Goal: Information Seeking & Learning: Stay updated

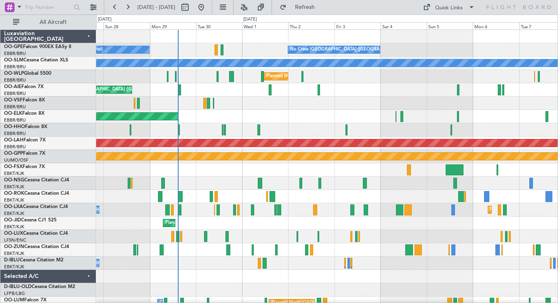
click at [222, 197] on div "Planned Maint [GEOGRAPHIC_DATA] ([GEOGRAPHIC_DATA] National) No Crew [GEOGRAPHI…" at bounding box center [326, 190] width 461 height 320
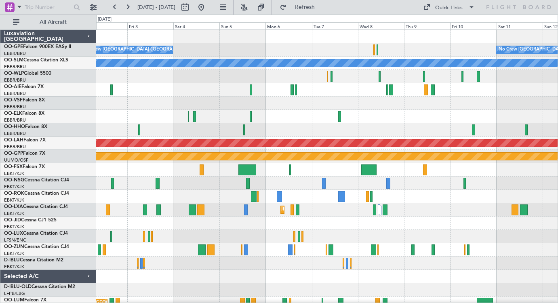
click at [316, 147] on div "No Crew [GEOGRAPHIC_DATA] ([GEOGRAPHIC_DATA] National) No Crew [GEOGRAPHIC_DATA…" at bounding box center [326, 190] width 461 height 320
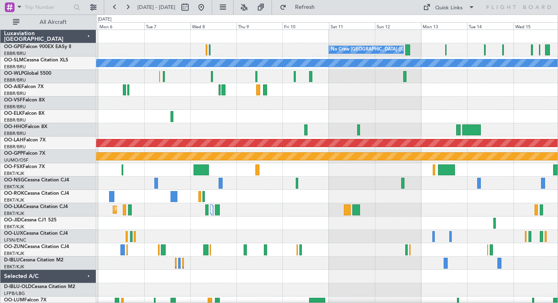
click at [227, 193] on div "No Crew [GEOGRAPHIC_DATA] ([GEOGRAPHIC_DATA] National) No Crew [GEOGRAPHIC_DATA…" at bounding box center [326, 190] width 461 height 320
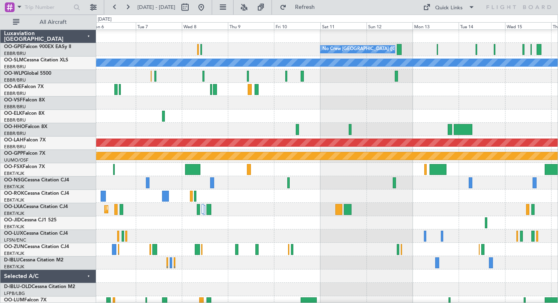
scroll to position [3, 0]
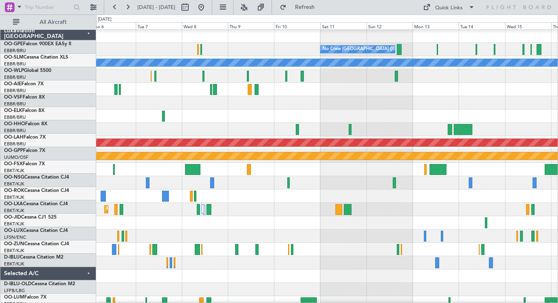
click at [374, 171] on div at bounding box center [326, 169] width 461 height 13
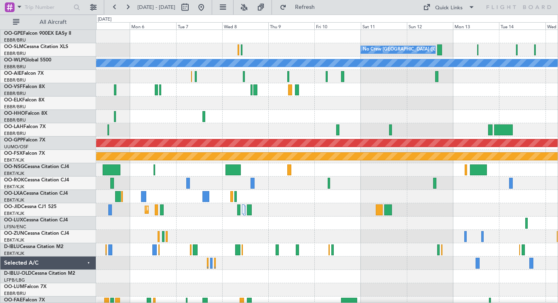
scroll to position [0, 0]
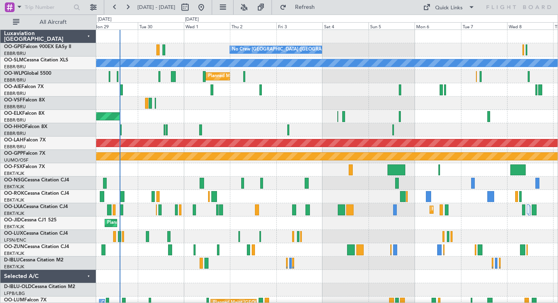
click at [486, 246] on div "No Crew [GEOGRAPHIC_DATA] ([GEOGRAPHIC_DATA] National) No Crew [GEOGRAPHIC_DATA…" at bounding box center [326, 190] width 461 height 320
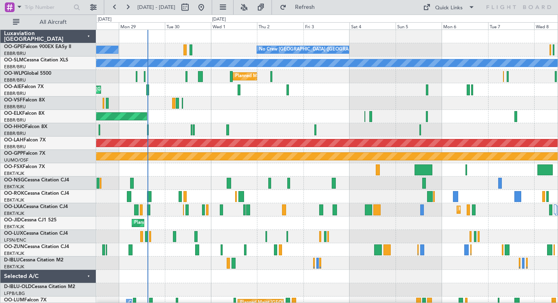
click at [390, 189] on div "Planned Maint [GEOGRAPHIC_DATA] ([GEOGRAPHIC_DATA])" at bounding box center [326, 183] width 461 height 13
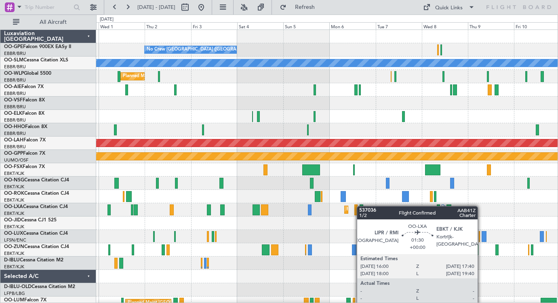
click at [363, 206] on div "No Crew [GEOGRAPHIC_DATA] ([GEOGRAPHIC_DATA] National) No Crew [GEOGRAPHIC_DATA…" at bounding box center [326, 190] width 461 height 320
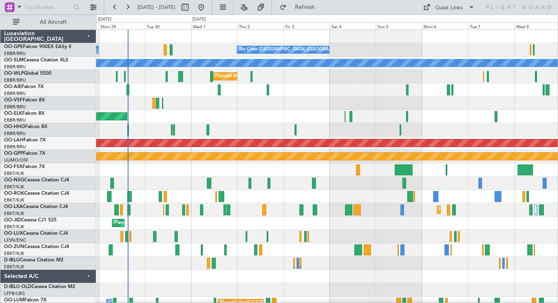
click at [340, 187] on div "Planned Maint [GEOGRAPHIC_DATA] ([GEOGRAPHIC_DATA])" at bounding box center [326, 183] width 461 height 13
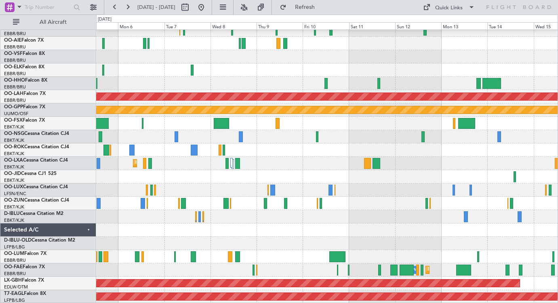
click at [205, 222] on div "A/C Unavailable [GEOGRAPHIC_DATA] Planned [GEOGRAPHIC_DATA][PERSON_NAME]-[GEOGR…" at bounding box center [326, 143] width 461 height 320
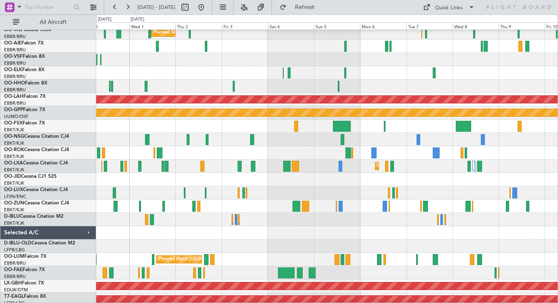
click at [378, 179] on div "Planned Maint Kortrijk-[GEOGRAPHIC_DATA]" at bounding box center [326, 179] width 461 height 13
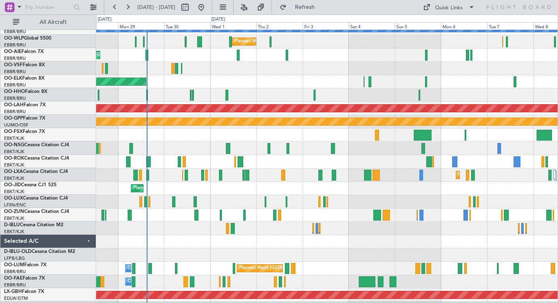
scroll to position [35, 0]
click at [227, 194] on div "Planned Maint Kortrijk-[GEOGRAPHIC_DATA]" at bounding box center [326, 188] width 461 height 13
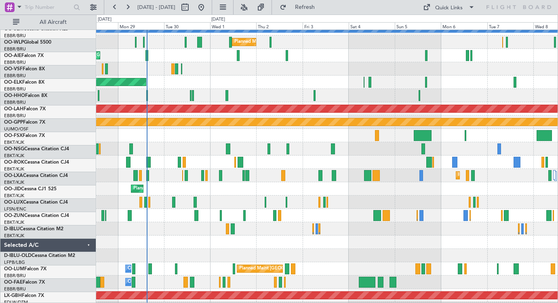
scroll to position [46, 0]
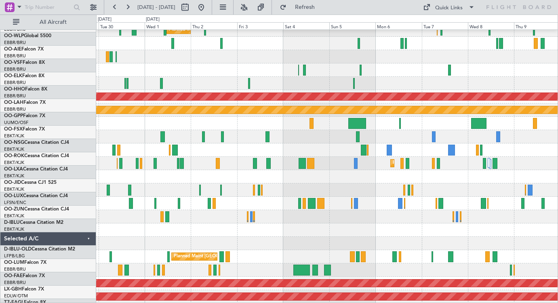
click at [100, 90] on div at bounding box center [326, 83] width 461 height 13
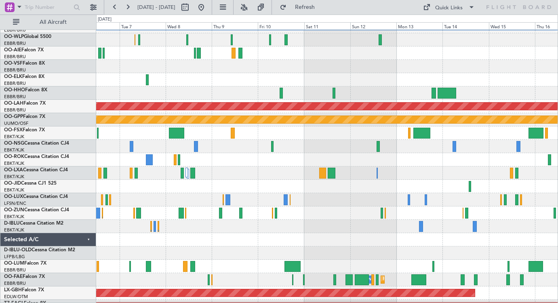
scroll to position [31, 0]
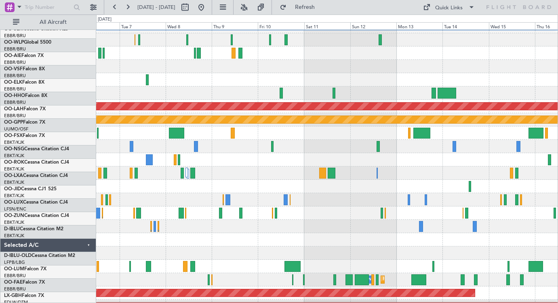
click at [204, 86] on div at bounding box center [326, 79] width 461 height 13
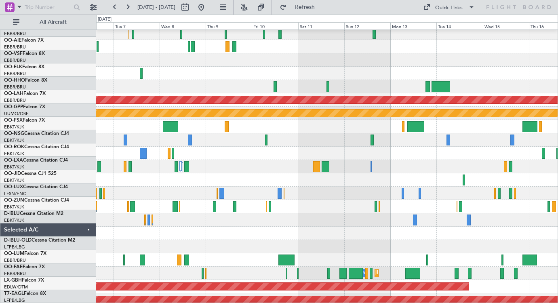
click at [490, 69] on div at bounding box center [326, 73] width 461 height 13
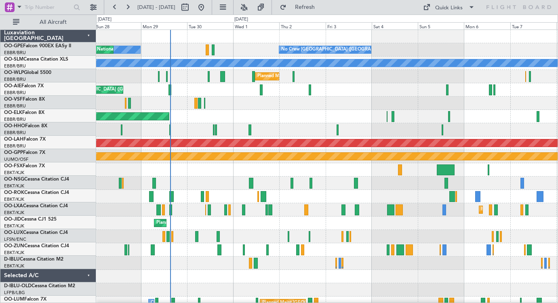
scroll to position [0, 0]
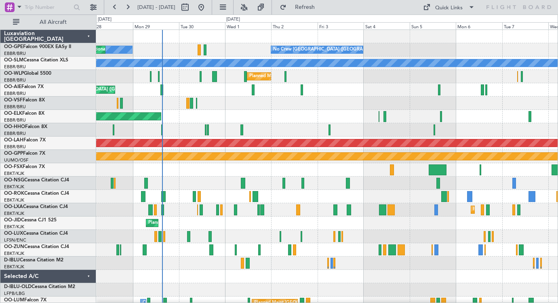
click at [275, 128] on div "No Crew [GEOGRAPHIC_DATA] ([GEOGRAPHIC_DATA] National) No Crew [GEOGRAPHIC_DATA…" at bounding box center [326, 190] width 461 height 320
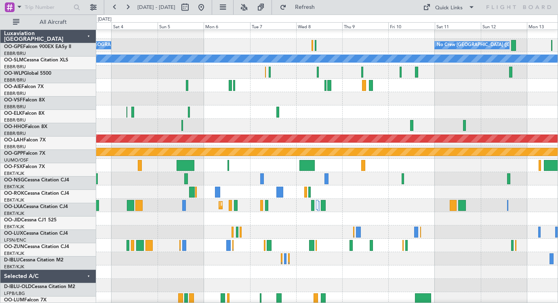
click at [165, 105] on div at bounding box center [326, 98] width 461 height 13
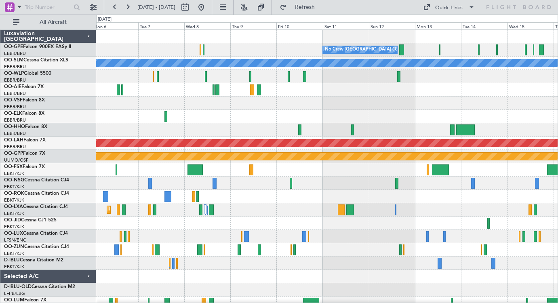
click at [400, 100] on div at bounding box center [326, 103] width 461 height 13
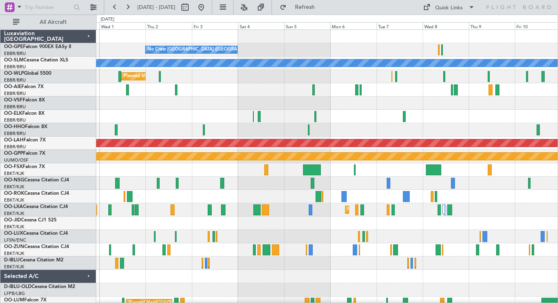
click at [366, 191] on div "No Crew [GEOGRAPHIC_DATA] ([GEOGRAPHIC_DATA] National) No Crew [GEOGRAPHIC_DATA…" at bounding box center [326, 190] width 461 height 320
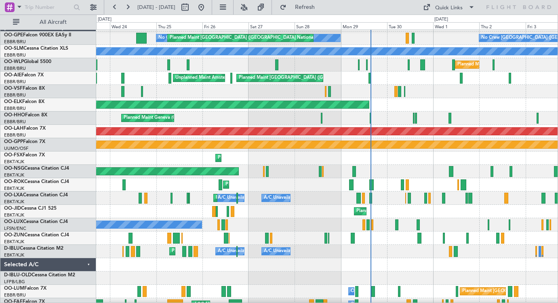
click at [536, 76] on div "Planned Maint [GEOGRAPHIC_DATA] ([GEOGRAPHIC_DATA]) Unplanned Maint Amsterdam (…" at bounding box center [326, 78] width 461 height 13
